Goal: Use online tool/utility: Utilize a website feature to perform a specific function

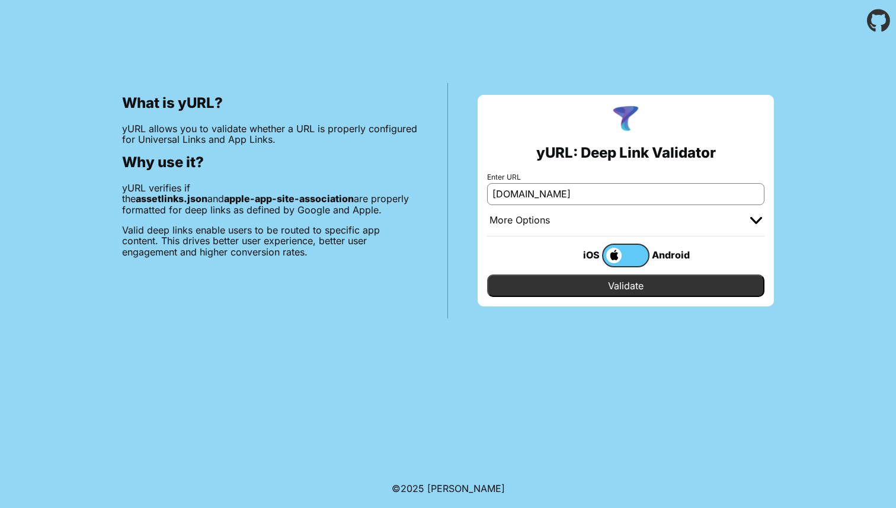
click at [619, 197] on input "yURL.chayev.com" at bounding box center [625, 193] width 277 height 21
type input "[URL][DOMAIN_NAME]"
click at [487, 274] on input "Validate" at bounding box center [625, 285] width 277 height 23
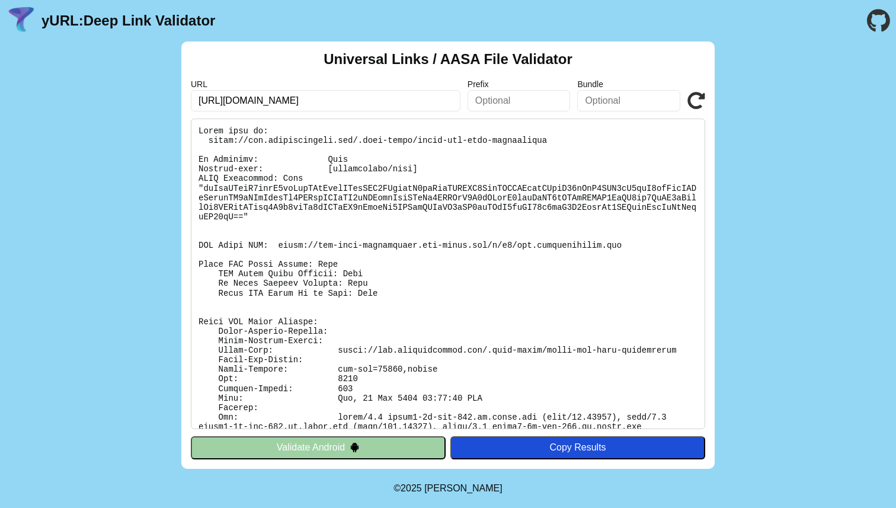
click at [260, 177] on pre at bounding box center [448, 273] width 514 height 310
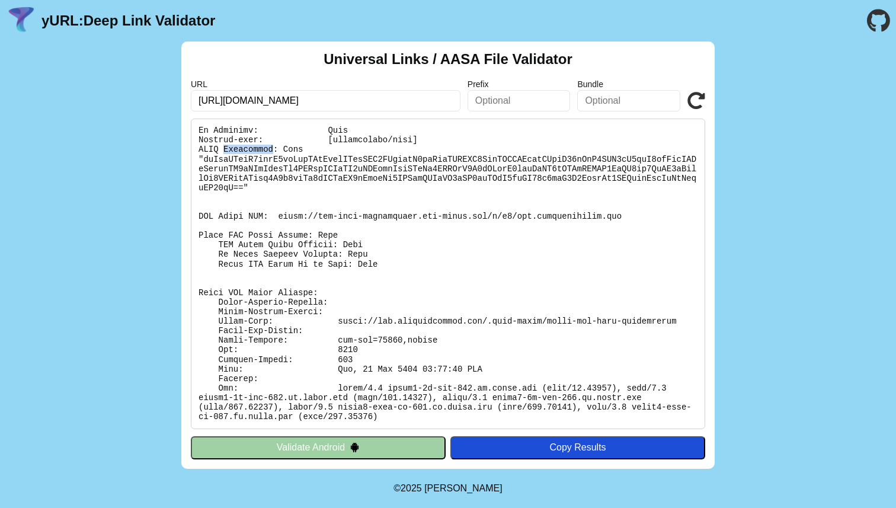
click at [371, 446] on button "Validate Android" at bounding box center [318, 447] width 255 height 23
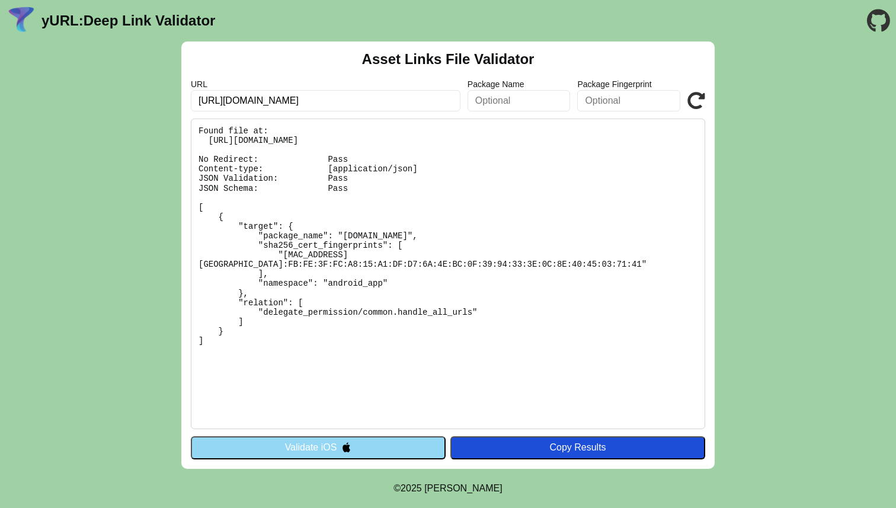
click at [390, 444] on button "Validate iOS" at bounding box center [318, 447] width 255 height 23
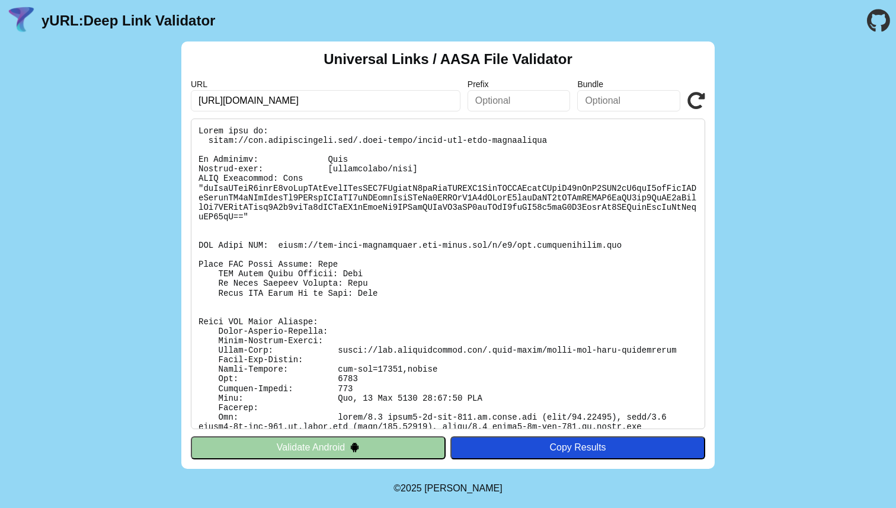
click at [296, 177] on pre at bounding box center [448, 273] width 514 height 310
click at [255, 190] on pre at bounding box center [448, 273] width 514 height 310
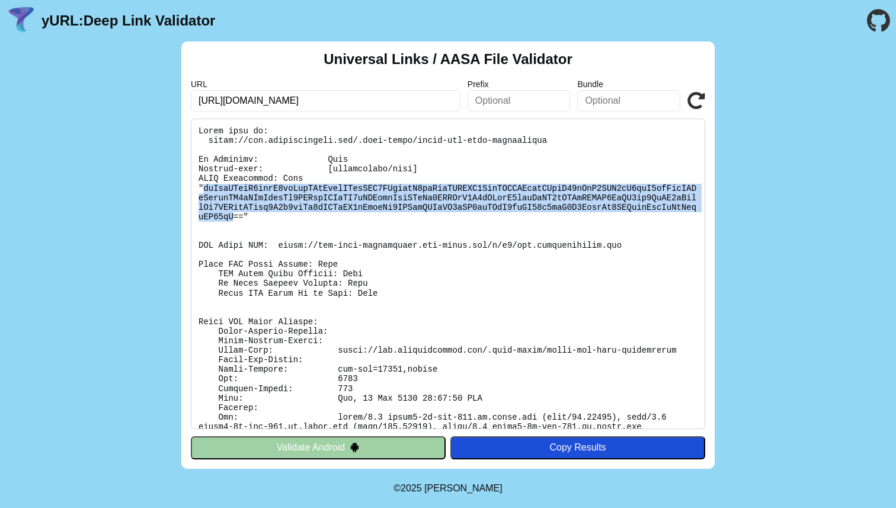
click at [255, 190] on pre at bounding box center [448, 273] width 514 height 310
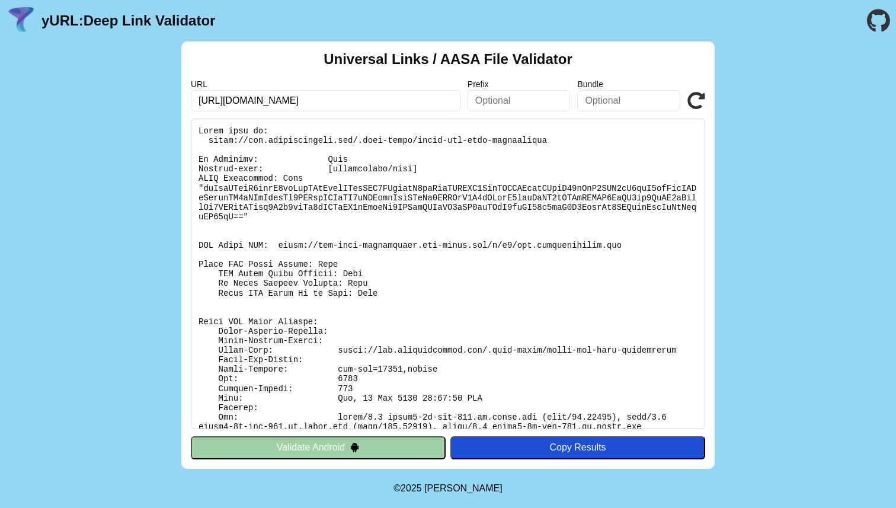
click at [224, 140] on pre at bounding box center [448, 273] width 514 height 310
copy pre "[URL][DOMAIN_NAME]"
drag, startPoint x: 224, startPoint y: 140, endPoint x: 540, endPoint y: 139, distance: 315.8
click at [540, 139] on pre at bounding box center [448, 273] width 514 height 310
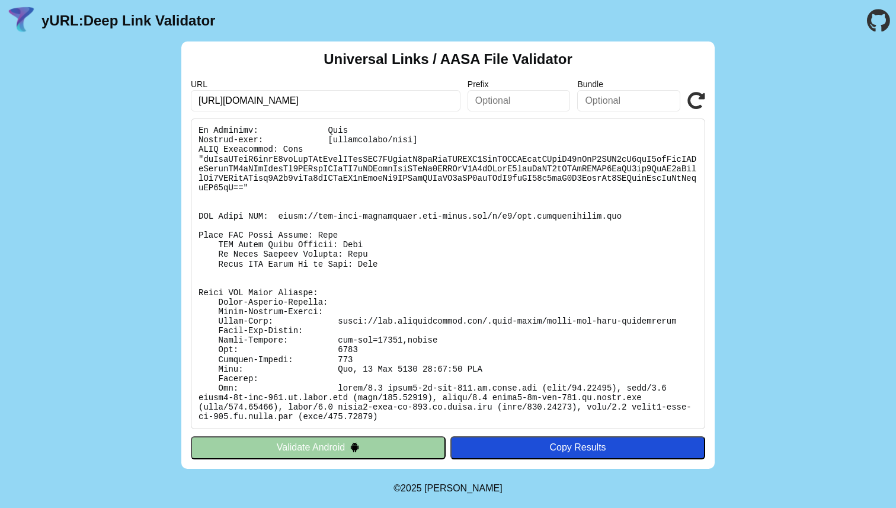
click at [453, 302] on pre at bounding box center [448, 273] width 514 height 310
click at [459, 255] on pre at bounding box center [448, 273] width 514 height 310
click at [383, 176] on pre at bounding box center [448, 273] width 514 height 310
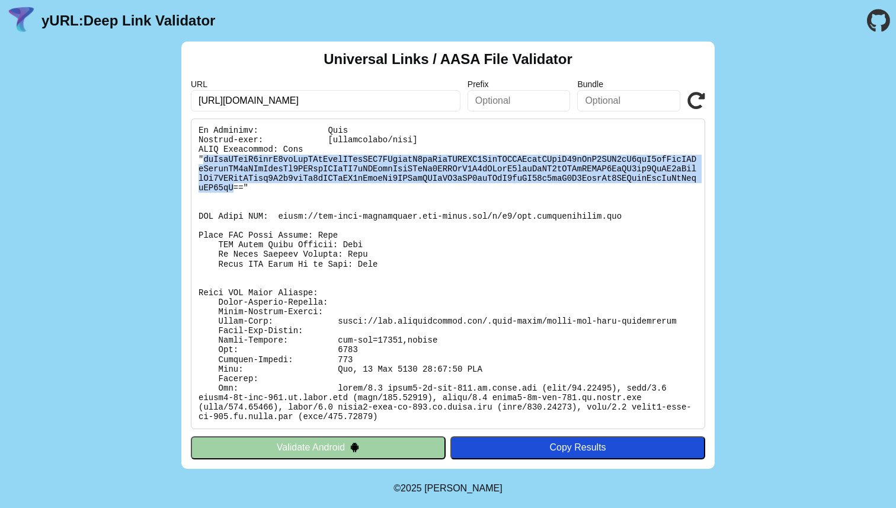
click at [383, 176] on pre at bounding box center [448, 273] width 514 height 310
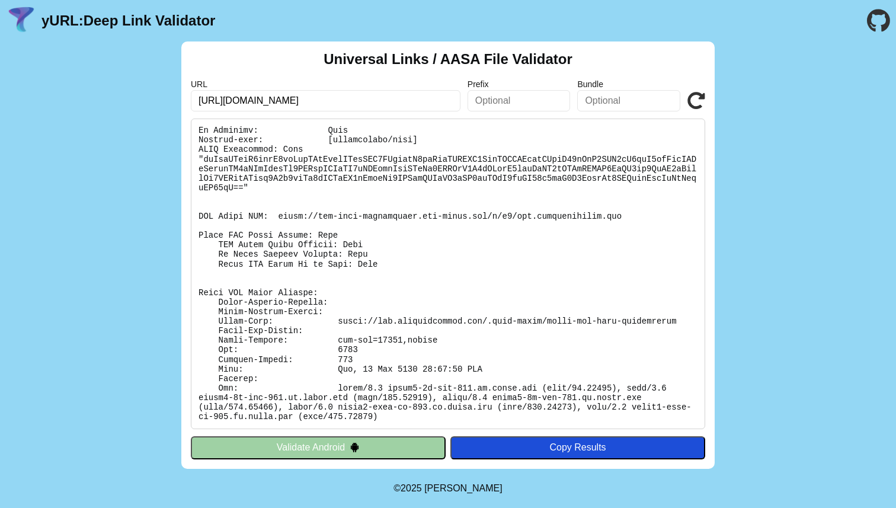
click at [262, 196] on pre at bounding box center [448, 273] width 514 height 310
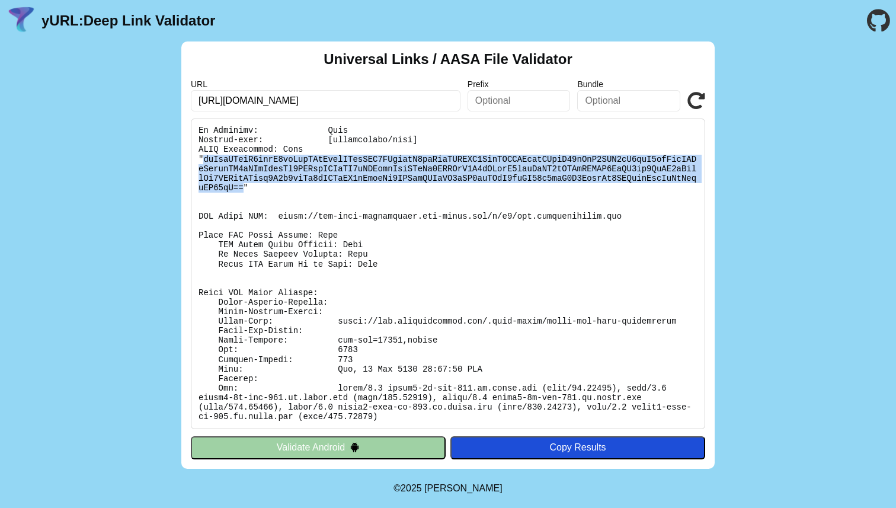
copy pre "eyJhcHBsaW5rcyI6eyJhcHBzIjpbXSwiZGV0YWlscyI6eyJhcHBJRCI6IjhRVVZIUjcyOEsuY29tLnN…"
drag, startPoint x: 259, startPoint y: 187, endPoint x: 203, endPoint y: 159, distance: 62.3
click at [203, 159] on pre at bounding box center [448, 273] width 514 height 310
copy pre ""eyJhcHBsaW5rcyI6eyJhcHBzIjpbXSwiZGV0YWlscyI6eyJhcHBJRCI6IjhRVVZIUjcyOEsuY29tLn…"
drag, startPoint x: 263, startPoint y: 190, endPoint x: 190, endPoint y: 158, distance: 79.9
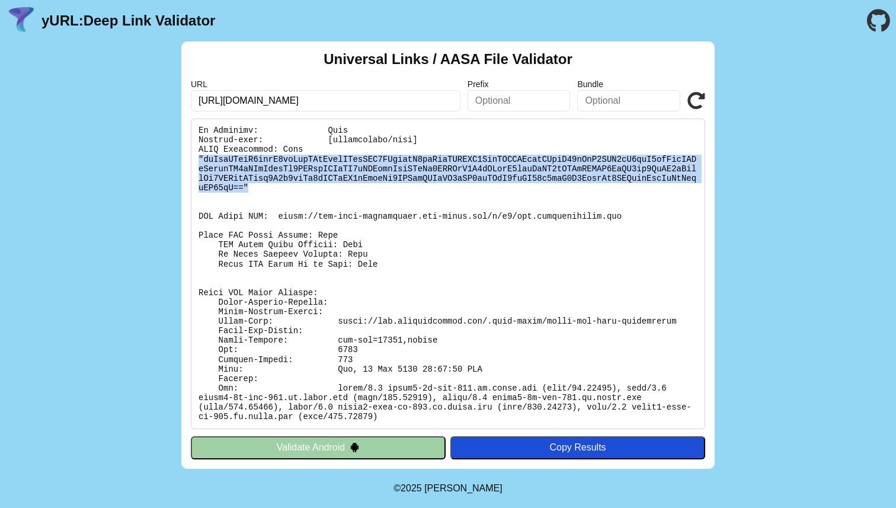
click at [190, 158] on div "Universal Links / AASA File Validator URL [URL][DOMAIN_NAME] Prefix Bundle Vali…" at bounding box center [447, 254] width 533 height 427
click at [383, 178] on pre at bounding box center [448, 273] width 514 height 310
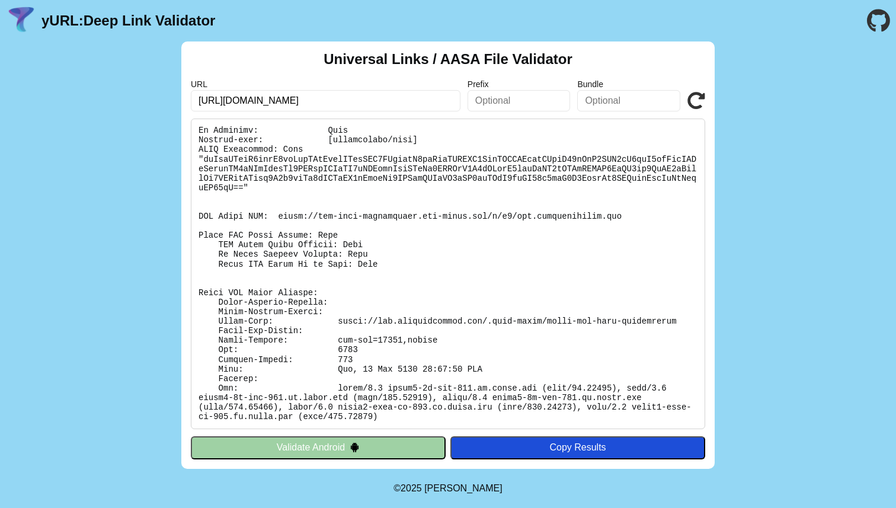
click at [469, 247] on pre at bounding box center [448, 273] width 514 height 310
click at [496, 171] on pre at bounding box center [448, 273] width 514 height 310
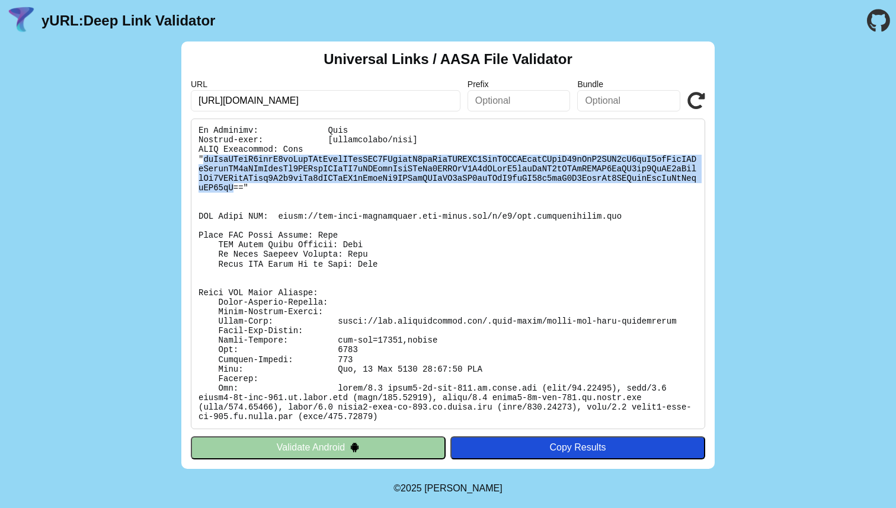
click at [496, 171] on pre at bounding box center [448, 273] width 514 height 310
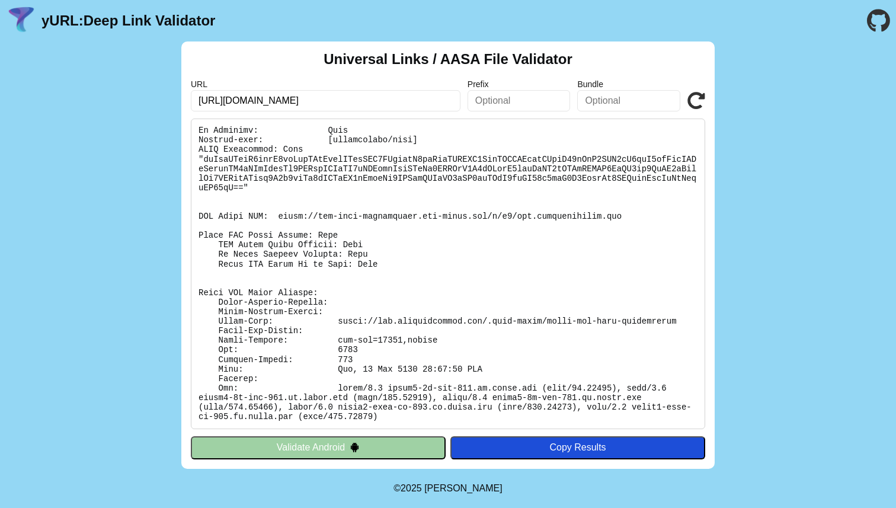
click at [499, 251] on pre at bounding box center [448, 273] width 514 height 310
click at [542, 447] on div "Copy Results" at bounding box center [577, 447] width 243 height 11
click at [496, 318] on pre at bounding box center [448, 273] width 514 height 310
